Goal: Navigation & Orientation: Find specific page/section

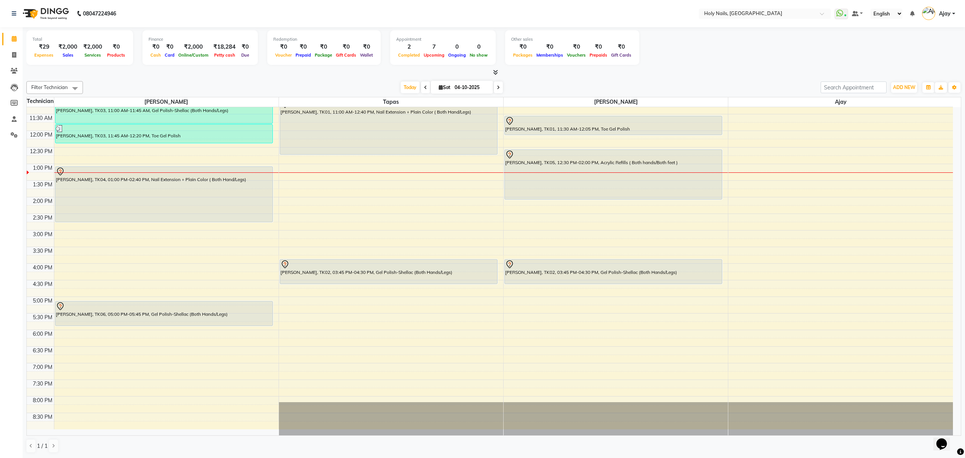
scroll to position [109, 0]
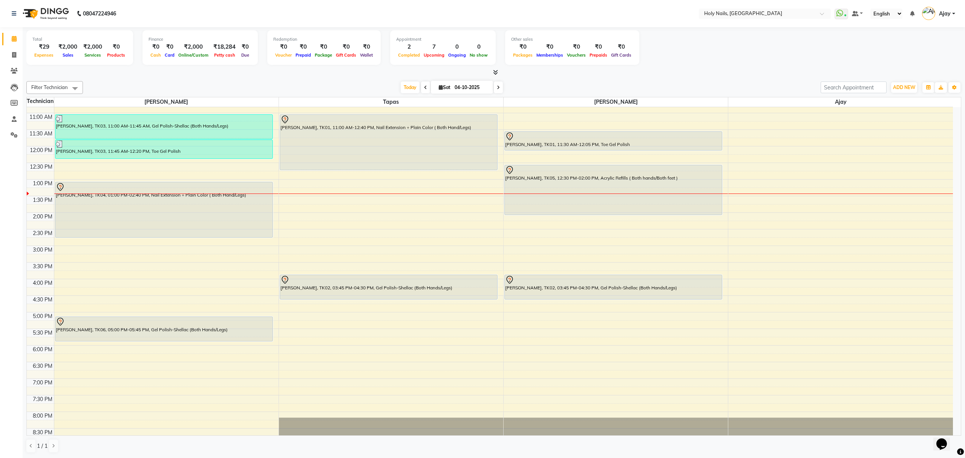
scroll to position [100, 0]
